Goal: Task Accomplishment & Management: Manage account settings

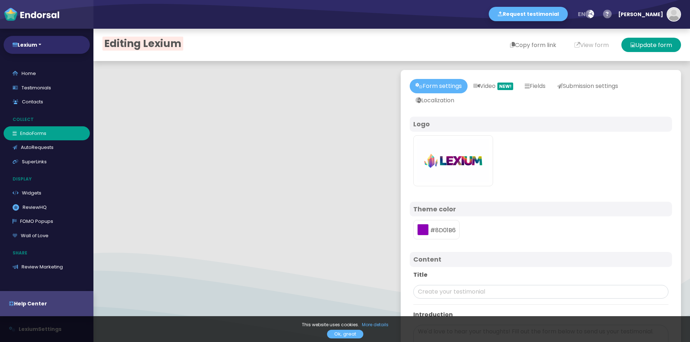
type input "#8D01B6"
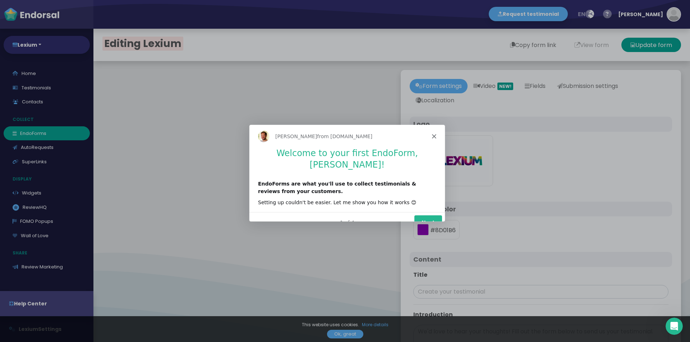
click at [543, 47] on div "Product tour overlay" at bounding box center [345, 171] width 690 height 342
click at [435, 136] on icon "Close" at bounding box center [433, 136] width 4 height 4
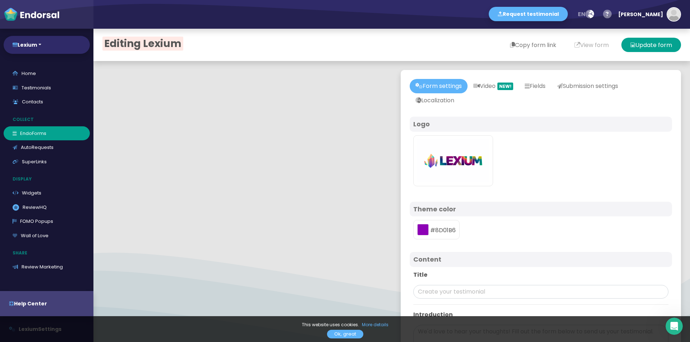
click at [504, 46] on button "Copy form link" at bounding box center [533, 45] width 64 height 14
click at [34, 90] on link "Testimonials" at bounding box center [47, 88] width 86 height 14
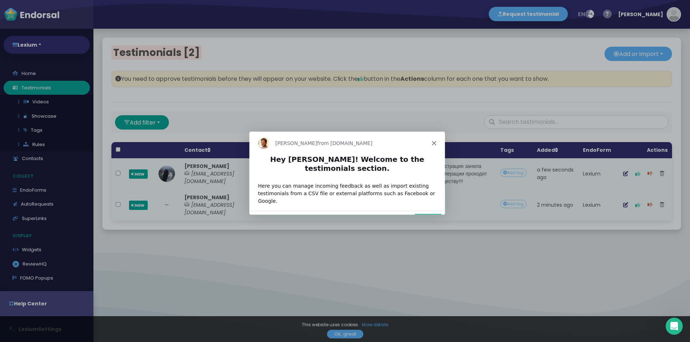
click at [432, 144] on icon "Close" at bounding box center [433, 142] width 4 height 4
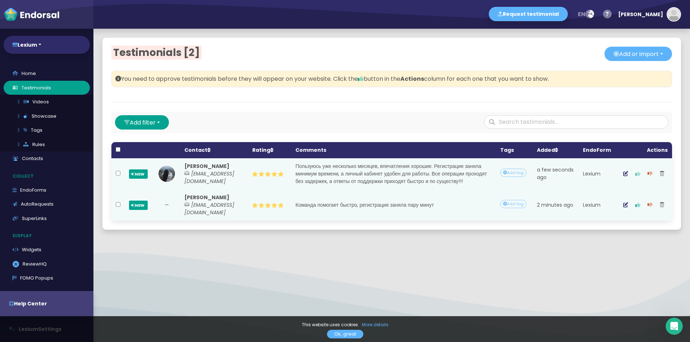
click at [631, 179] on button "button" at bounding box center [637, 174] width 12 height 18
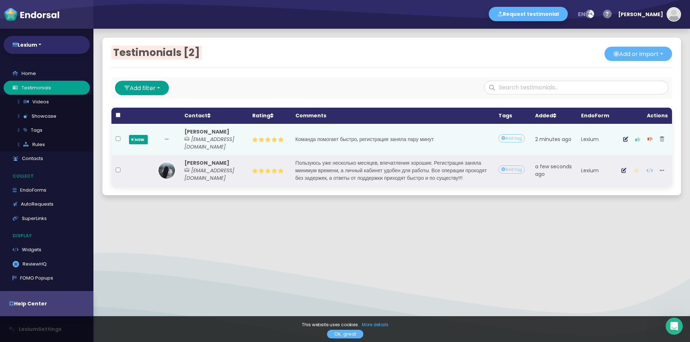
click at [635, 137] on icon "button" at bounding box center [637, 139] width 5 height 5
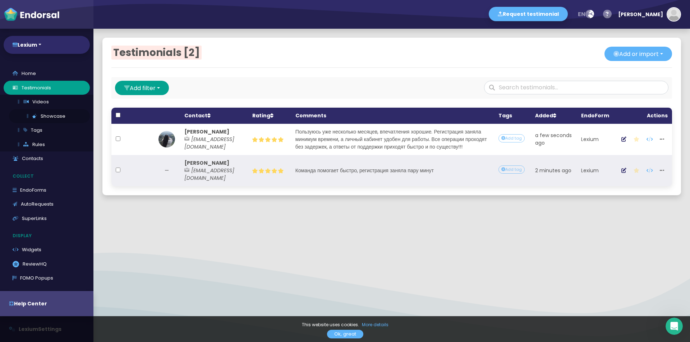
click at [59, 114] on link "Showcase" at bounding box center [49, 116] width 81 height 14
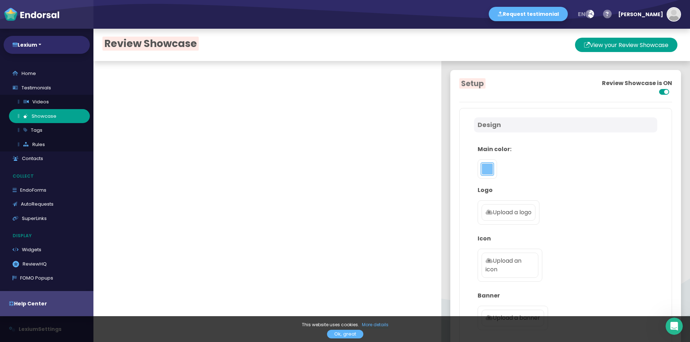
click at [486, 168] on button "toggle color picker dialog" at bounding box center [486, 168] width 11 height 11
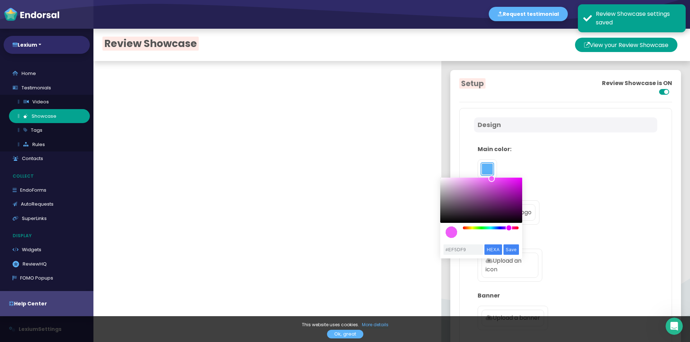
drag, startPoint x: 503, startPoint y: 229, endPoint x: 509, endPoint y: 229, distance: 5.4
click at [509, 229] on div "color picker dialog" at bounding box center [491, 228] width 56 height 3
click at [509, 229] on div "color picker dialog" at bounding box center [508, 228] width 6 height 6
drag, startPoint x: 493, startPoint y: 177, endPoint x: 495, endPoint y: 182, distance: 5.0
click at [495, 181] on div "color picker dialog" at bounding box center [493, 178] width 6 height 6
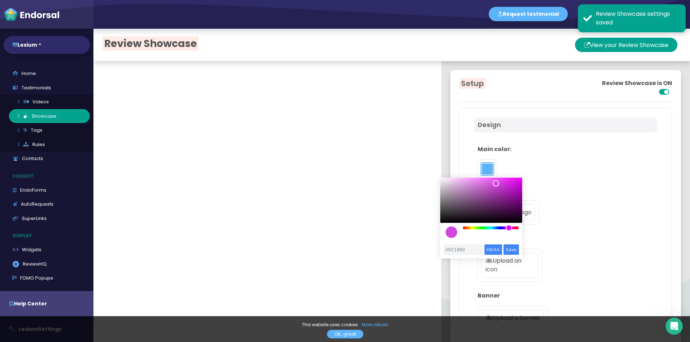
type input "#5A185E"
drag, startPoint x: 495, startPoint y: 182, endPoint x: 501, endPoint y: 206, distance: 25.2
click at [499, 187] on div "color picker dialog" at bounding box center [495, 183] width 6 height 6
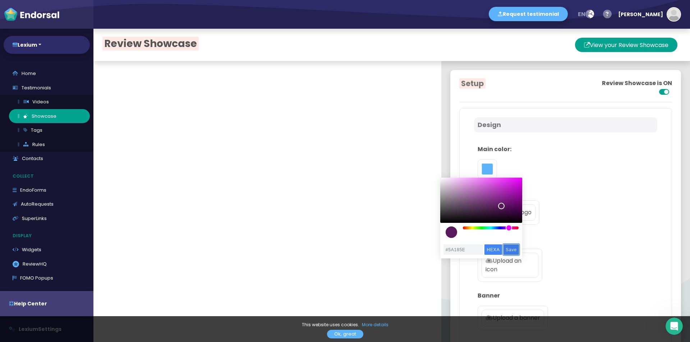
click at [512, 246] on input "Save" at bounding box center [510, 250] width 15 height 10
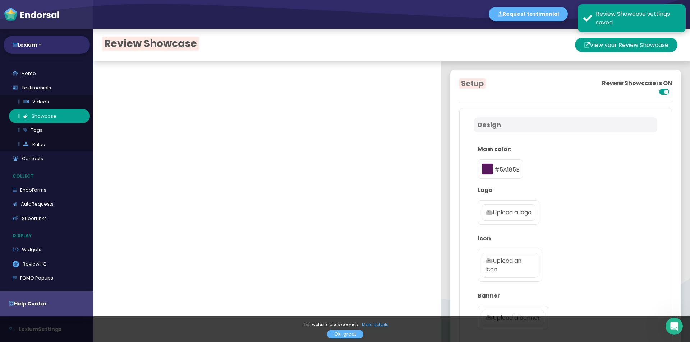
click at [496, 218] on label "Upload a logo" at bounding box center [508, 212] width 54 height 17
click at [0, 0] on input "Upload a logo" at bounding box center [0, 0] width 0 height 0
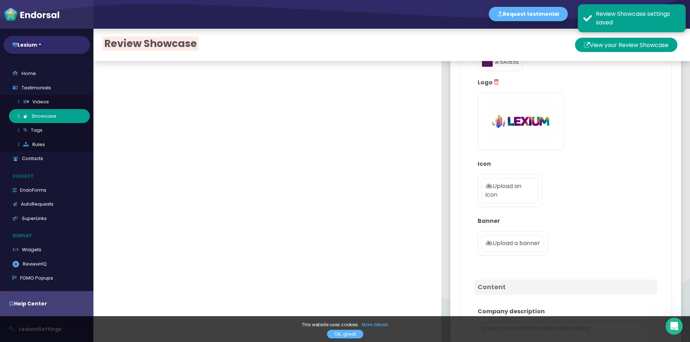
click at [493, 182] on p "Upload an icon" at bounding box center [509, 190] width 49 height 17
click at [0, 0] on input "Upload an icon" at bounding box center [0, 0] width 0 height 0
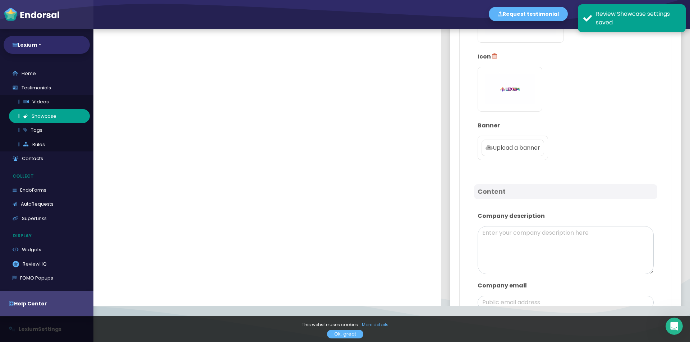
scroll to position [180, 0]
click at [493, 150] on p "Upload a banner" at bounding box center [512, 147] width 55 height 9
click at [0, 0] on input "Upload a banner" at bounding box center [0, 0] width 0 height 0
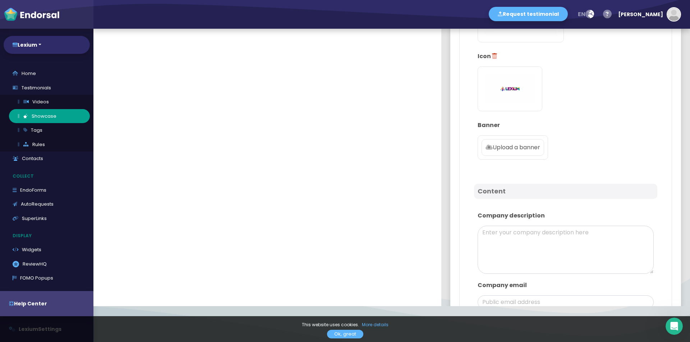
click at [511, 150] on p "Upload a banner" at bounding box center [512, 147] width 55 height 9
click at [0, 0] on input "Upload a banner" at bounding box center [0, 0] width 0 height 0
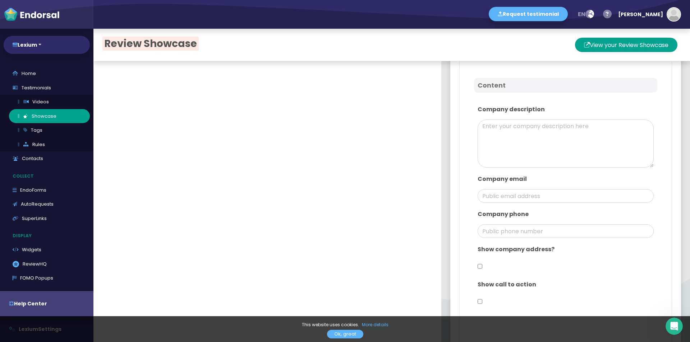
scroll to position [359, 0]
click at [494, 152] on textarea at bounding box center [565, 142] width 176 height 48
paste textarea "Redefining access to market intelligence. Explore AI-powered research tools, in…"
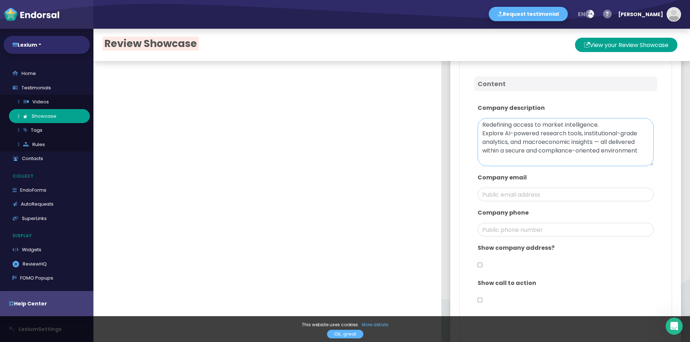
scroll to position [395, 0]
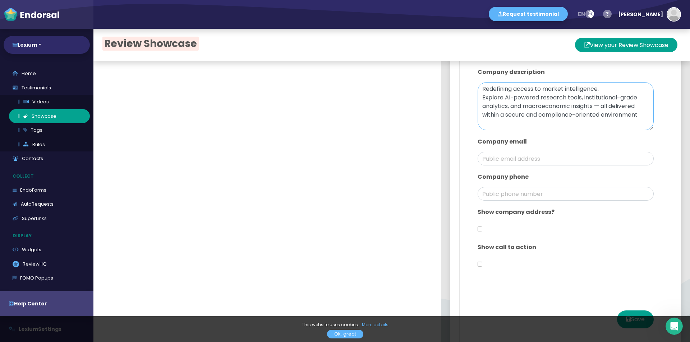
type textarea "Redefining access to market intelligence. Explore AI-powered research tools, in…"
click at [502, 159] on input "email" at bounding box center [565, 159] width 176 height 14
drag, startPoint x: 506, startPoint y: 157, endPoint x: 441, endPoint y: 165, distance: 65.2
click at [441, 165] on div "Setup Review Showcase is ON Design Main color: #5A185E Logo Icon Banner Content…" at bounding box center [565, 15] width 249 height 699
type input "[EMAIL_ADDRESS][DOMAIN_NAME]"
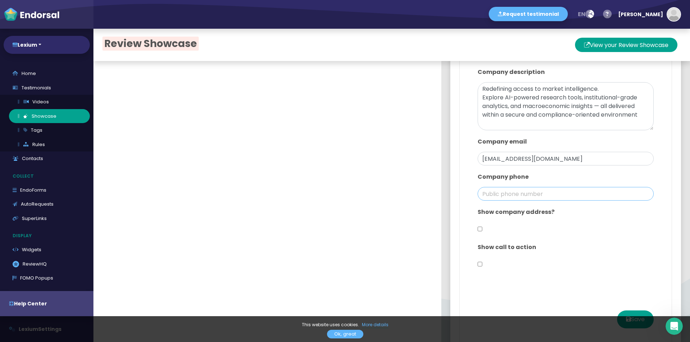
click at [513, 195] on input "phone" at bounding box center [565, 194] width 176 height 14
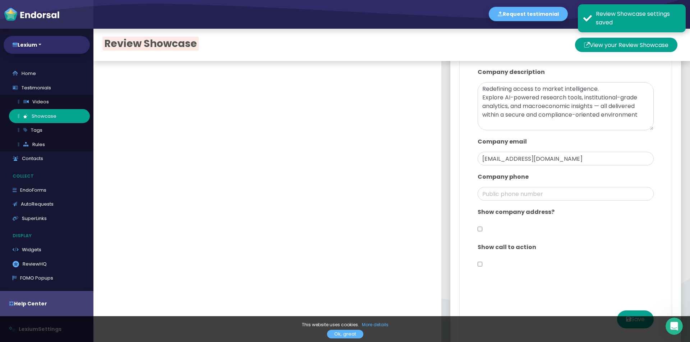
click at [477, 227] on input "checkbox" at bounding box center [479, 229] width 5 height 14
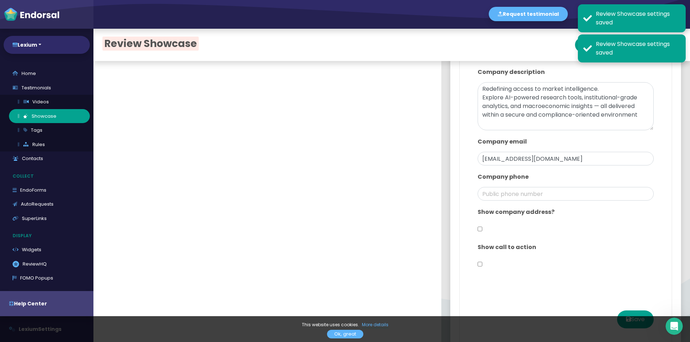
checkbox input "true"
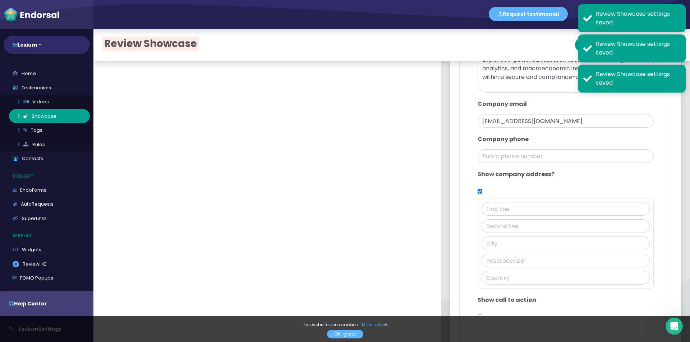
scroll to position [467, 0]
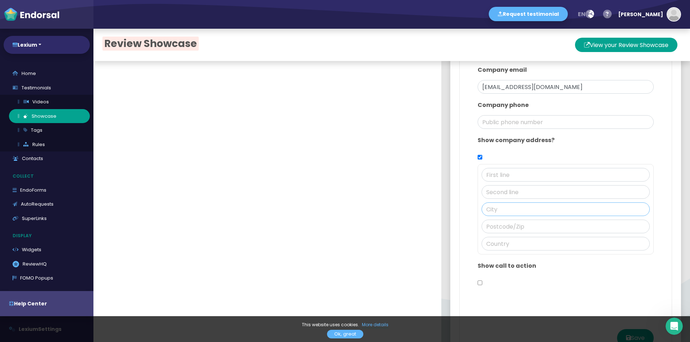
click at [505, 212] on input "text" at bounding box center [565, 210] width 168 height 14
paste input "[GEOGRAPHIC_DATA]"
type input "[GEOGRAPHIC_DATA]"
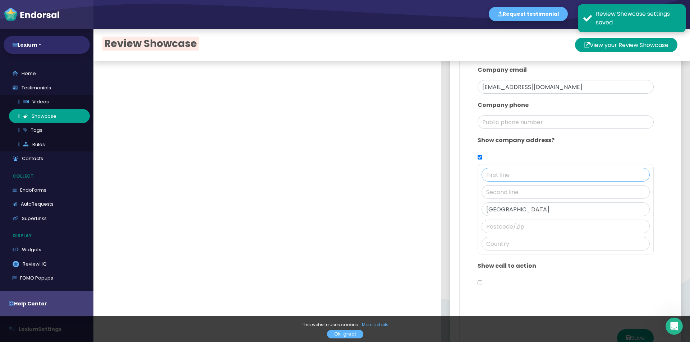
click at [512, 170] on input "text" at bounding box center [565, 175] width 168 height 14
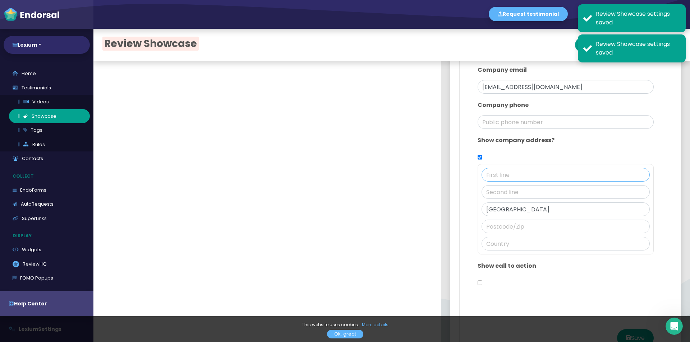
paste input "[STREET_ADDRESS]"
type input "[STREET_ADDRESS]"
click at [491, 225] on input "text" at bounding box center [565, 227] width 168 height 14
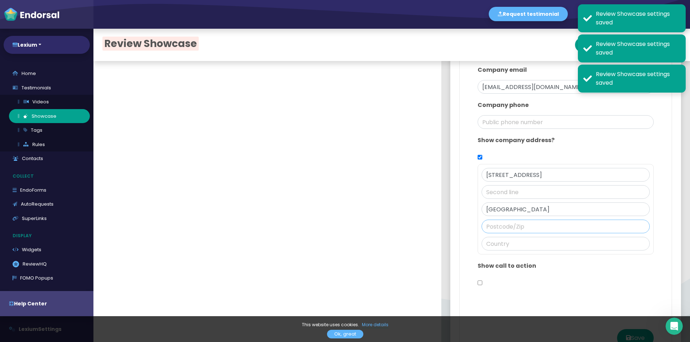
paste input "98101"
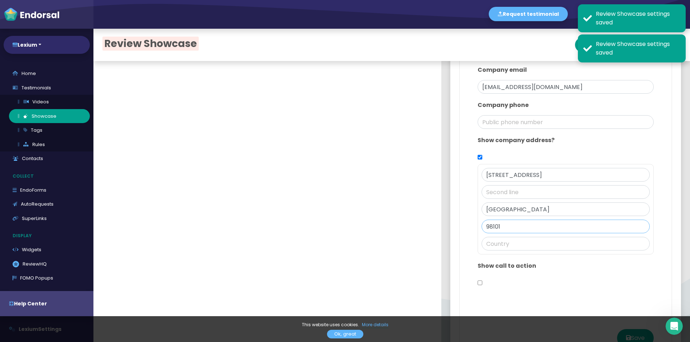
type input "98101"
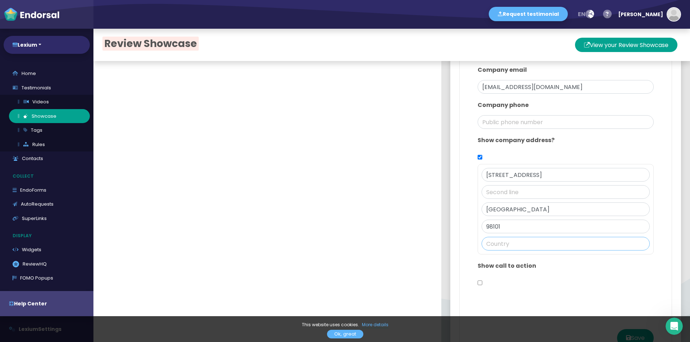
click at [495, 245] on input "text" at bounding box center [565, 244] width 168 height 14
click at [514, 246] on input "United State of America" at bounding box center [565, 244] width 168 height 14
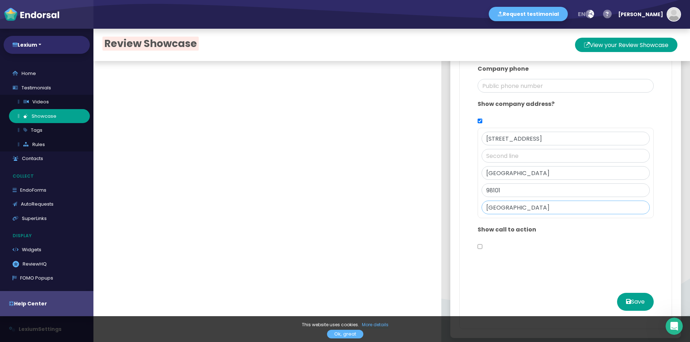
scroll to position [507, 0]
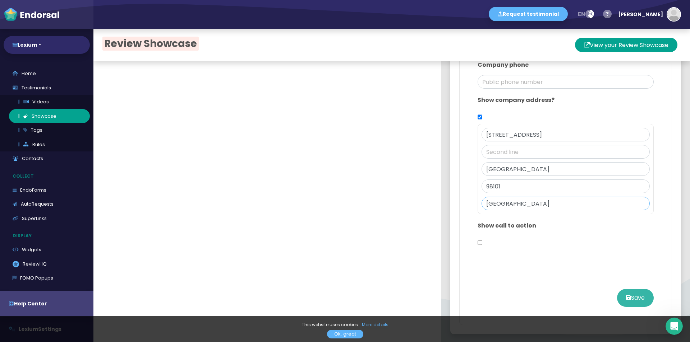
type input "[GEOGRAPHIC_DATA]"
click at [623, 295] on button "Save" at bounding box center [635, 298] width 37 height 18
click at [628, 43] on button "View your Review Showcase" at bounding box center [626, 45] width 102 height 14
